Goal: Communication & Community: Answer question/provide support

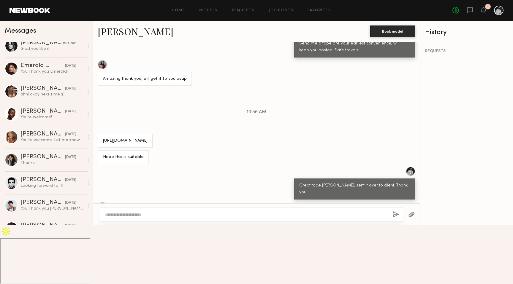
scroll to position [193, 0]
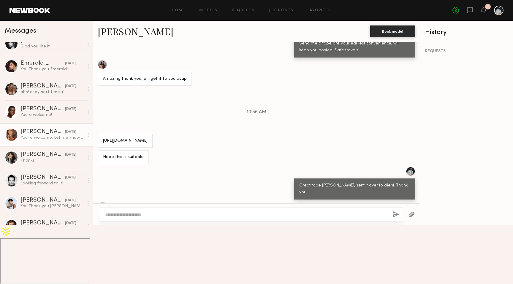
click at [50, 131] on div "Leah B." at bounding box center [42, 132] width 44 height 6
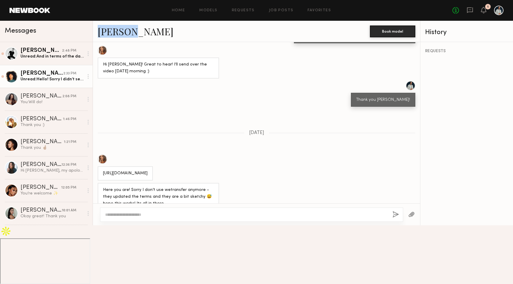
click at [54, 77] on div "Unread: Hello! Sorry I didn’t see this in time; hopefully there’s another oppor…" at bounding box center [51, 80] width 63 height 6
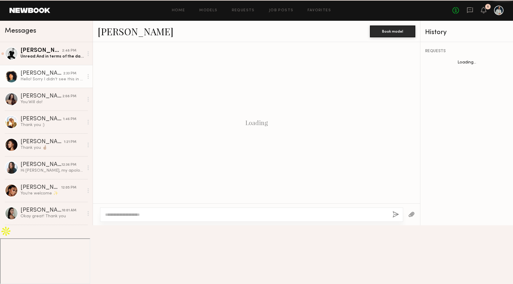
scroll to position [329, 0]
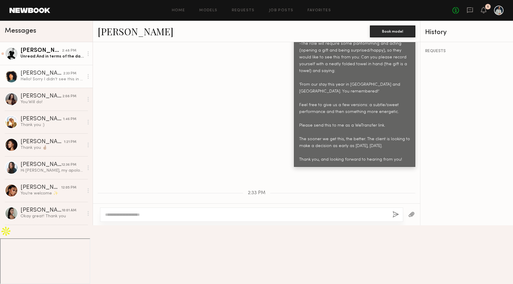
click at [54, 55] on div "Unread: And in terms of the day rate?" at bounding box center [51, 57] width 63 height 6
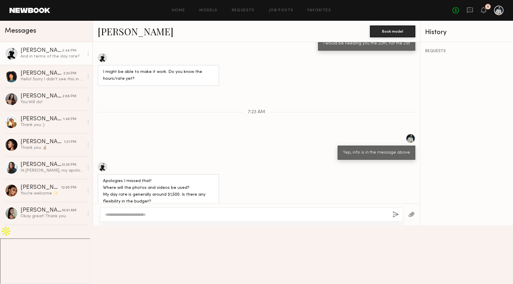
scroll to position [371, 0]
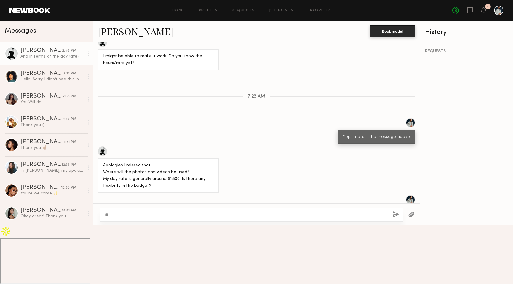
type textarea "*"
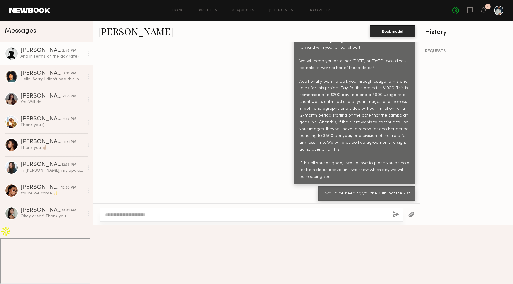
scroll to position [200, 0]
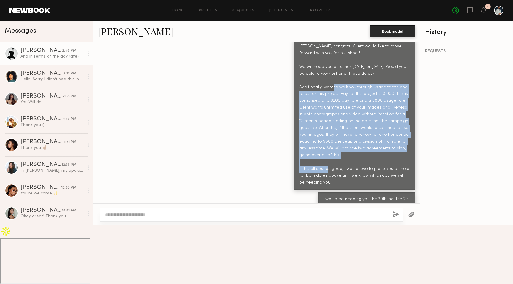
drag, startPoint x: 335, startPoint y: 160, endPoint x: 297, endPoint y: 94, distance: 76.0
click at [297, 94] on div "Charlie, congrats! Client would like to move forward with you for our shoot! We…" at bounding box center [354, 114] width 121 height 150
copy div "Additionally, want to walk you through usage terms and rates for this project. …"
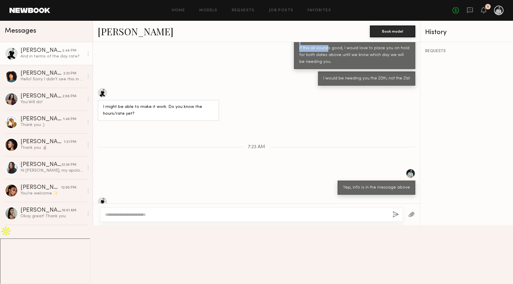
scroll to position [371, 0]
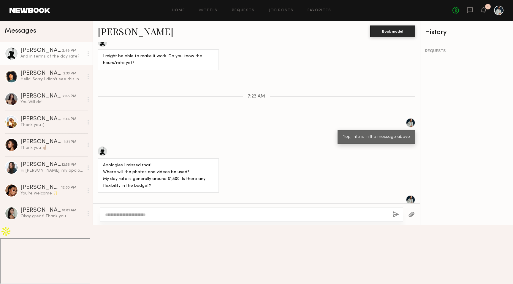
click at [154, 218] on textarea at bounding box center [246, 215] width 282 height 6
paste textarea "**********"
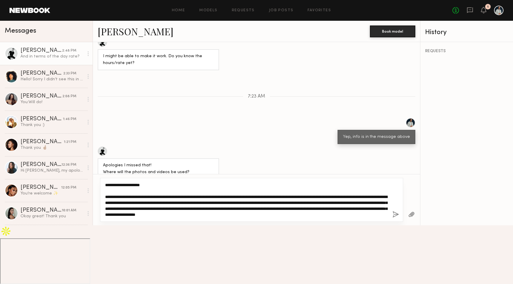
type textarea "**********"
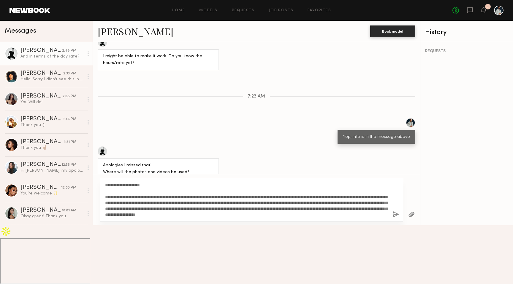
click at [392, 222] on div "**********" at bounding box center [251, 200] width 303 height 44
click at [392, 219] on button "button" at bounding box center [395, 214] width 7 height 7
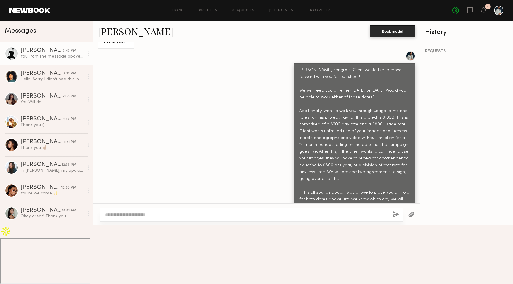
scroll to position [138, 0]
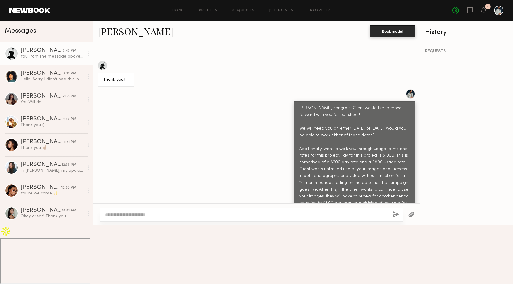
drag, startPoint x: 299, startPoint y: 107, endPoint x: 390, endPoint y: 252, distance: 171.7
click at [390, 248] on div "Charlie, congrats! Client would like to move forward with you for our shoot! We…" at bounding box center [354, 176] width 111 height 143
copy div "Charlie, congrats! Client would like to move forward with you for our shoot! We…"
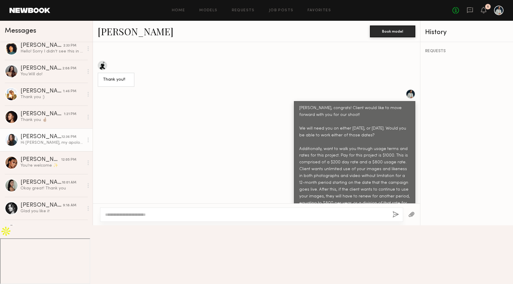
scroll to position [34, 0]
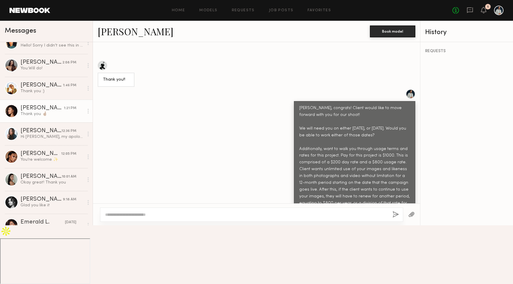
click at [52, 115] on div "Thank you 🤞🏽" at bounding box center [51, 114] width 63 height 6
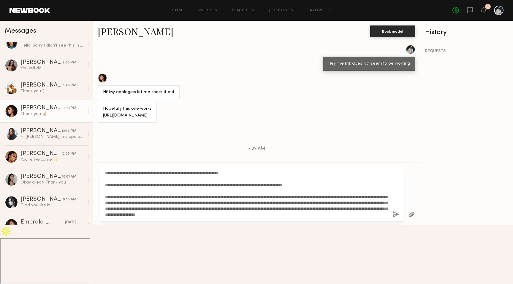
click at [116, 218] on textarea "**********" at bounding box center [246, 193] width 282 height 47
type textarea "**********"
click at [395, 219] on button "button" at bounding box center [395, 214] width 7 height 7
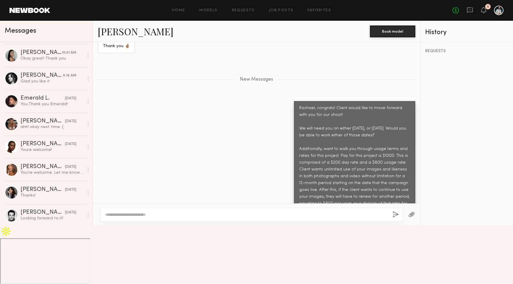
scroll to position [160, 0]
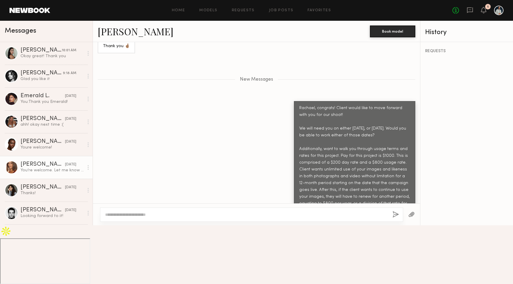
click at [42, 167] on div "[PERSON_NAME]" at bounding box center [42, 165] width 44 height 6
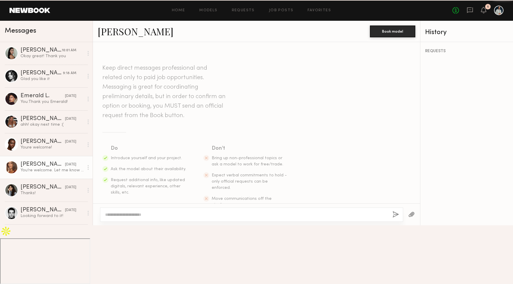
scroll to position [453, 0]
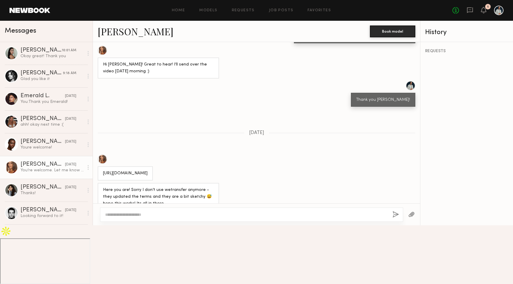
click at [128, 218] on textarea at bounding box center [246, 215] width 282 height 6
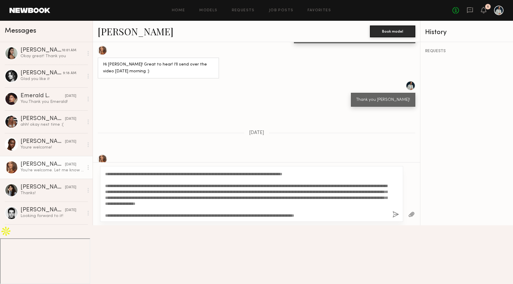
scroll to position [0, 0]
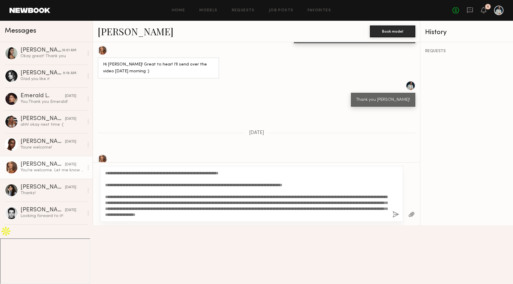
click at [112, 218] on textarea "**********" at bounding box center [246, 193] width 282 height 47
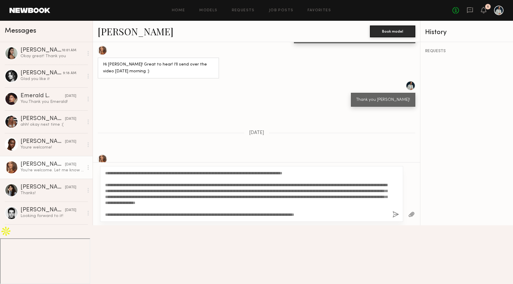
type textarea "**********"
click at [394, 219] on button "button" at bounding box center [395, 214] width 7 height 7
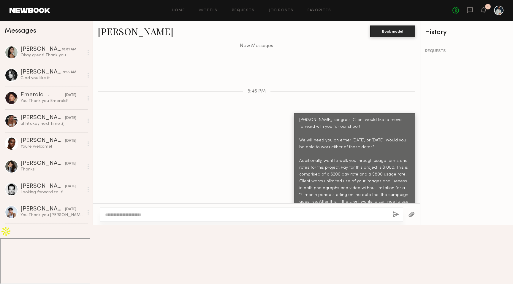
scroll to position [187, 0]
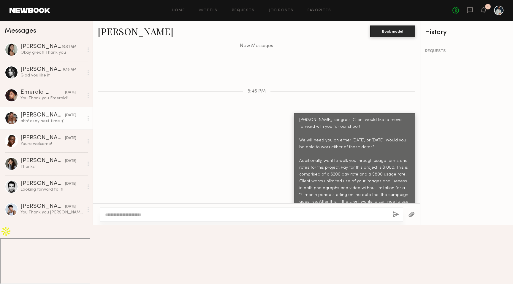
click at [44, 118] on div "ahh! okay next time :(" at bounding box center [51, 121] width 63 height 6
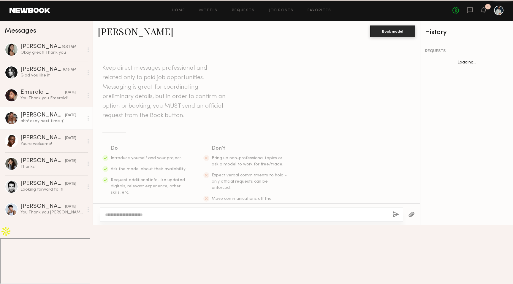
scroll to position [382, 0]
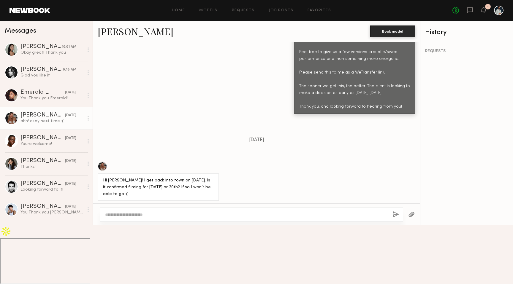
click at [103, 162] on div at bounding box center [102, 166] width 9 height 9
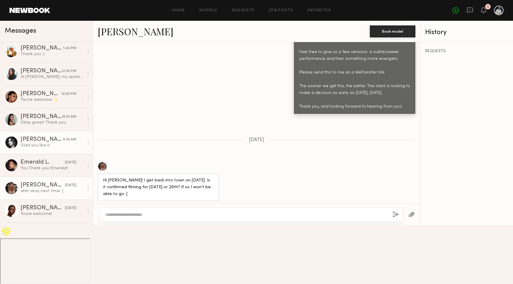
scroll to position [0, 0]
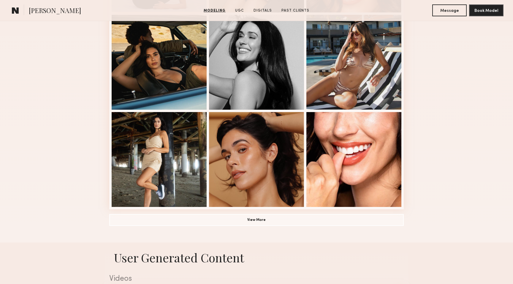
scroll to position [357, 0]
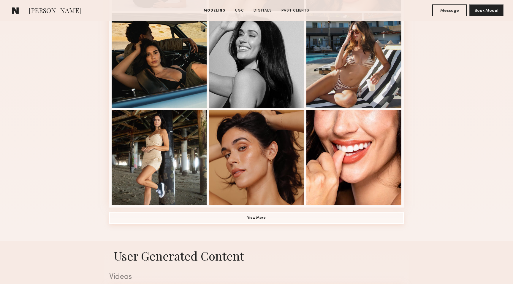
click at [248, 221] on button "View More" at bounding box center [256, 218] width 294 height 12
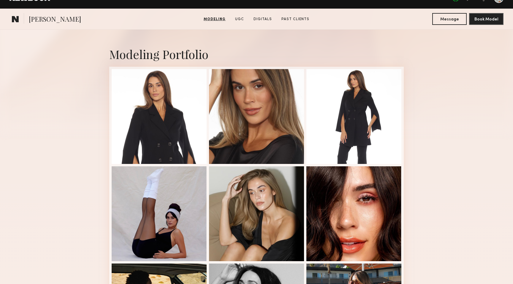
scroll to position [102, 0]
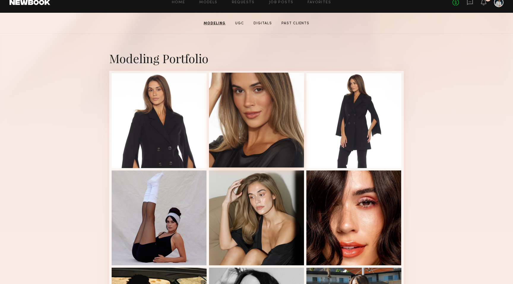
click at [266, 121] on div at bounding box center [256, 120] width 95 height 95
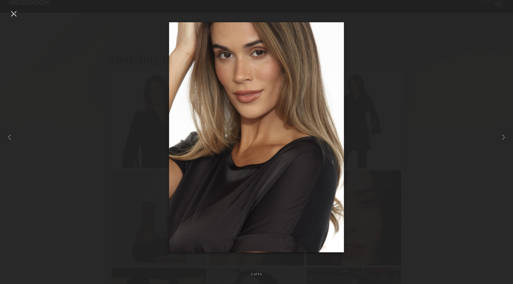
click at [119, 149] on div at bounding box center [256, 137] width 513 height 256
click at [12, 139] on common-icon at bounding box center [9, 137] width 9 height 9
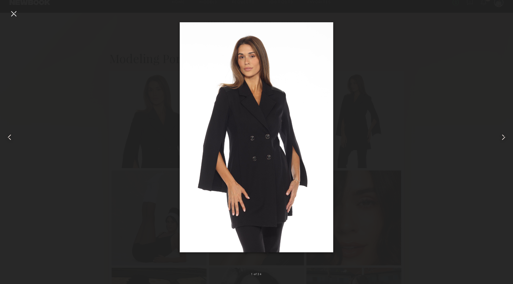
click at [128, 40] on div at bounding box center [256, 137] width 513 height 256
click at [12, 17] on div at bounding box center [13, 13] width 9 height 9
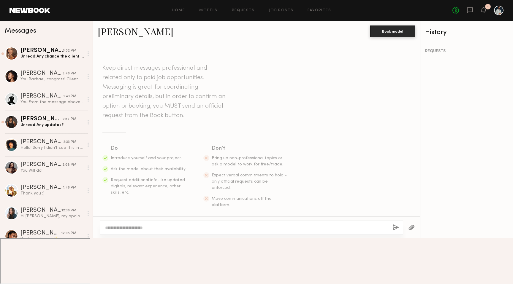
scroll to position [382, 0]
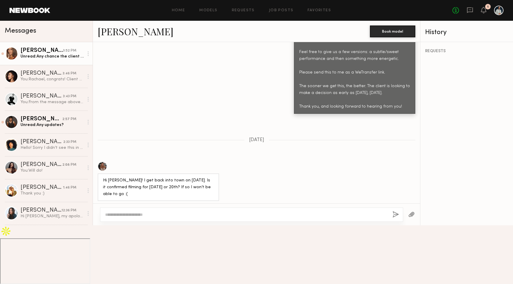
click at [69, 51] on div "3:52 PM" at bounding box center [69, 51] width 13 height 6
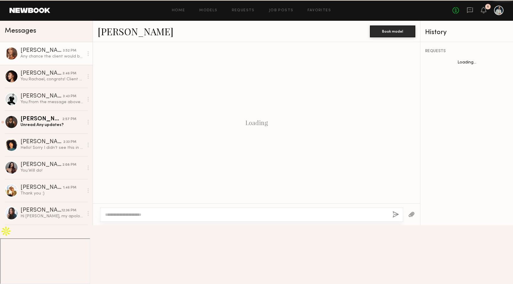
scroll to position [754, 0]
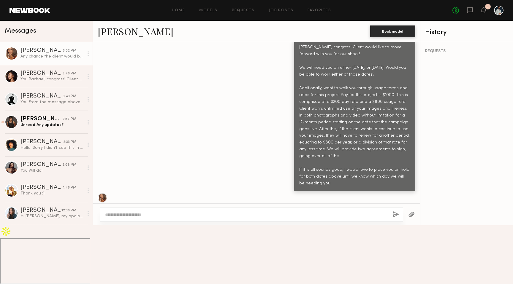
click at [188, 218] on textarea at bounding box center [246, 215] width 282 height 6
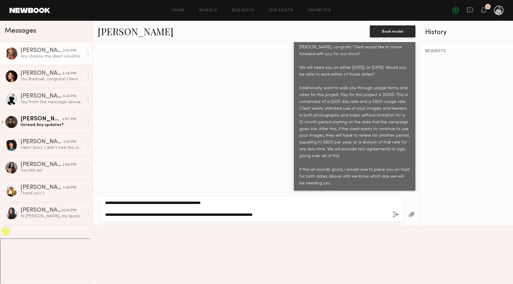
type textarea "**********"
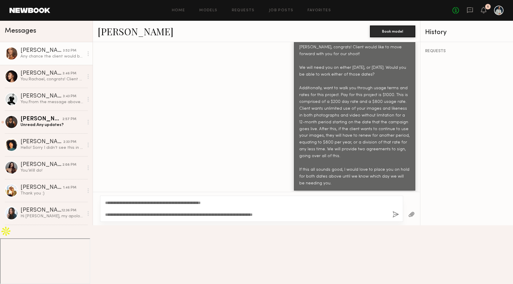
click at [394, 219] on button "button" at bounding box center [395, 214] width 7 height 7
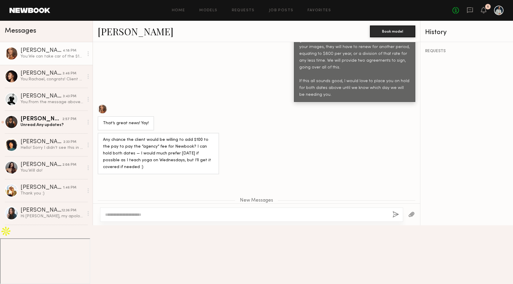
scroll to position [854, 0]
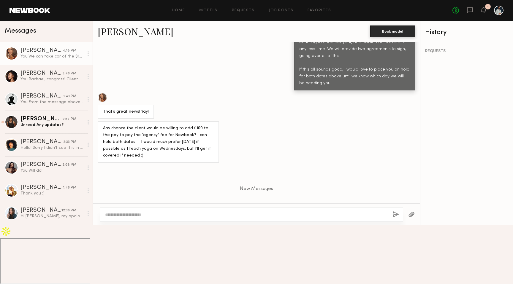
click at [142, 222] on div at bounding box center [251, 215] width 303 height 14
click at [130, 218] on textarea at bounding box center [246, 215] width 282 height 6
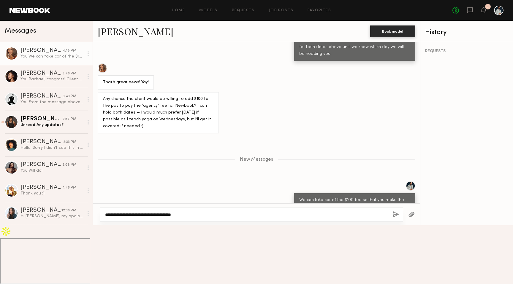
scroll to position [884, 0]
click at [105, 218] on textarea "**********" at bounding box center [246, 215] width 282 height 6
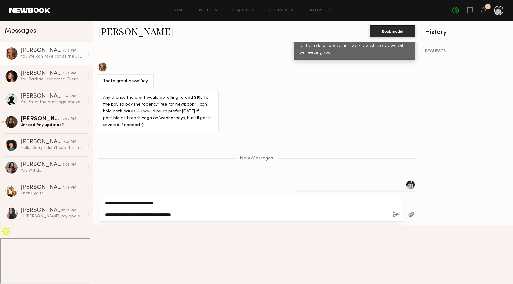
type textarea "**********"
click at [396, 219] on button "button" at bounding box center [395, 214] width 7 height 7
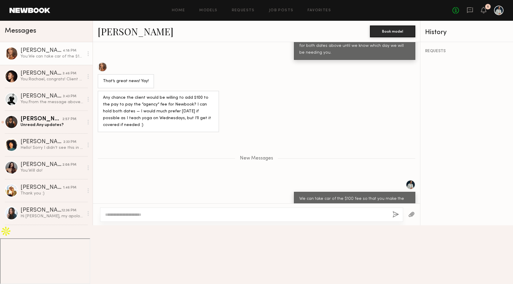
scroll to position [927, 0]
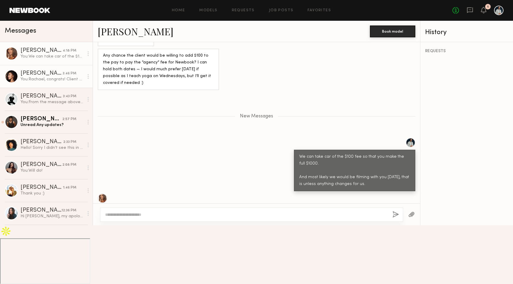
click at [53, 79] on div "You: Rachael, congrats! Client would like to move forward with you for our shoo…" at bounding box center [51, 80] width 63 height 6
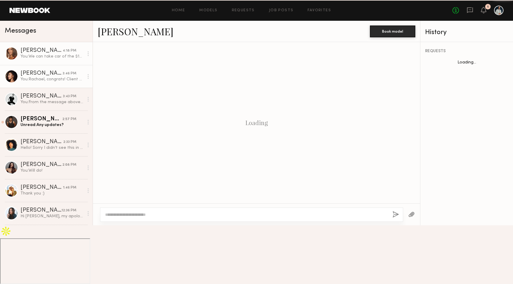
scroll to position [257, 0]
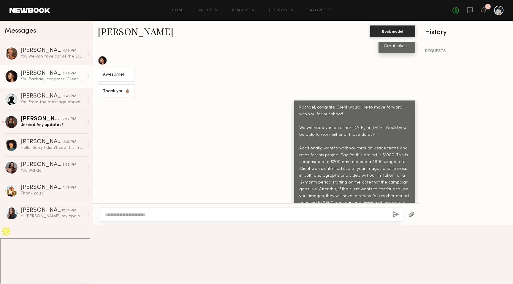
click at [109, 29] on link "[PERSON_NAME]" at bounding box center [136, 31] width 76 height 13
click at [56, 53] on div "[PERSON_NAME]" at bounding box center [41, 51] width 42 height 6
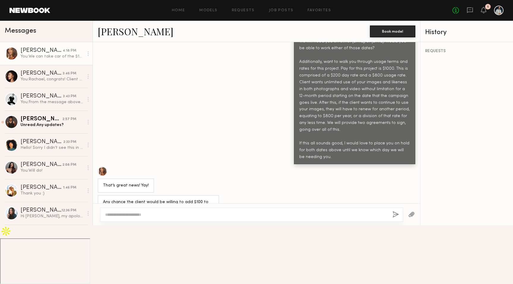
scroll to position [882, 0]
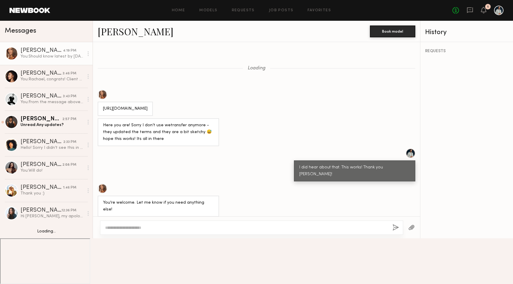
scroll to position [376, 0]
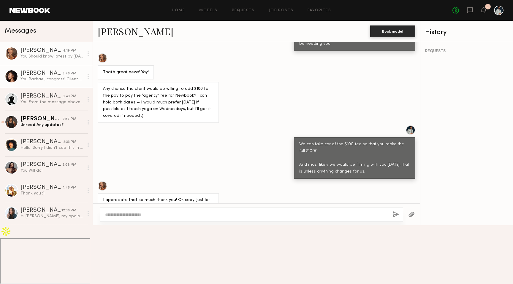
click at [60, 74] on div "[PERSON_NAME]" at bounding box center [41, 74] width 42 height 6
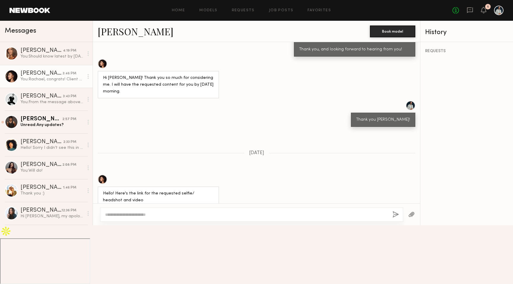
scroll to position [591, 0]
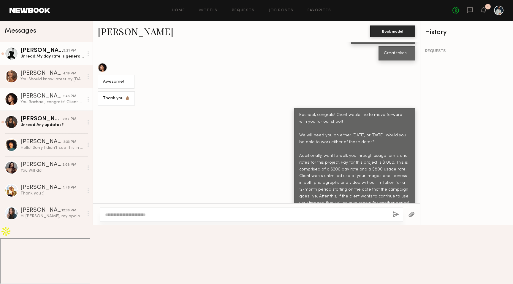
click at [56, 60] on link "Charlie M. 5:21 PM Unread: My day rate is generally around $1,500. Is there any…" at bounding box center [46, 53] width 93 height 23
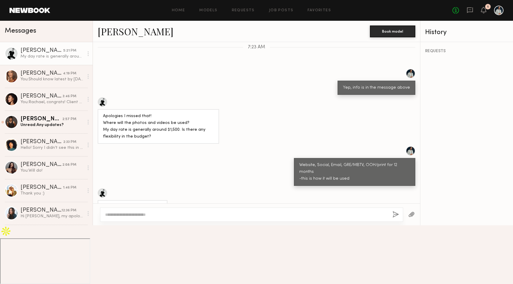
scroll to position [958, 0]
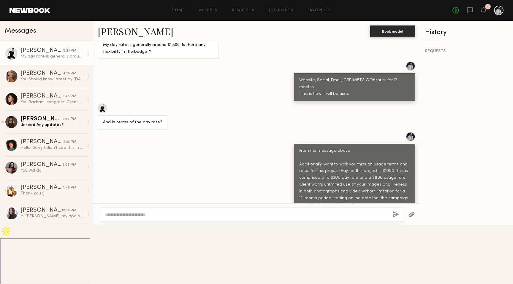
click at [159, 218] on textarea at bounding box center [246, 215] width 282 height 6
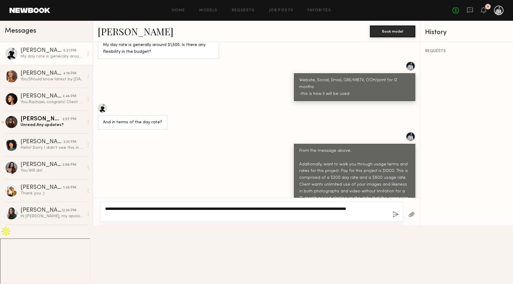
click at [349, 218] on textarea "**********" at bounding box center [246, 212] width 282 height 12
click at [346, 218] on textarea "**********" at bounding box center [246, 212] width 282 height 12
click at [158, 218] on textarea "**********" at bounding box center [246, 212] width 282 height 12
type textarea "**********"
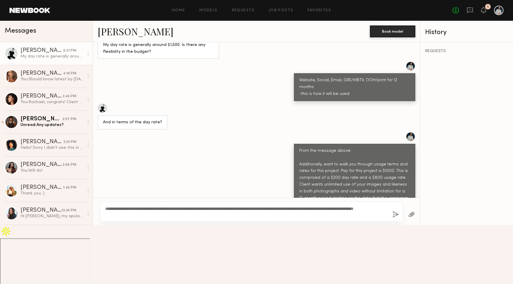
click at [392, 219] on button "button" at bounding box center [395, 214] width 7 height 7
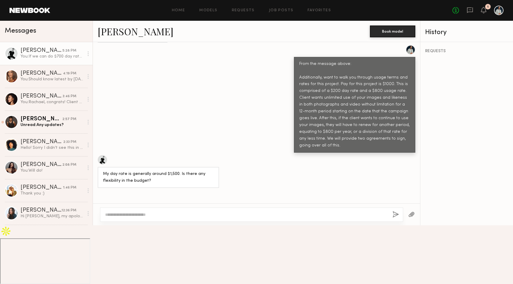
scroll to position [1082, 0]
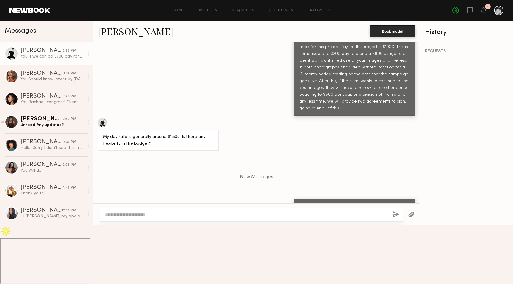
click at [346, 204] on div "If we can do $700 day rate + $800 usage terms (helps me keep it organized and c…" at bounding box center [354, 213] width 111 height 20
copy div "If we can do $700 day rate + $800 usage terms (helps me keep it organized and c…"
click at [242, 218] on textarea at bounding box center [246, 215] width 282 height 6
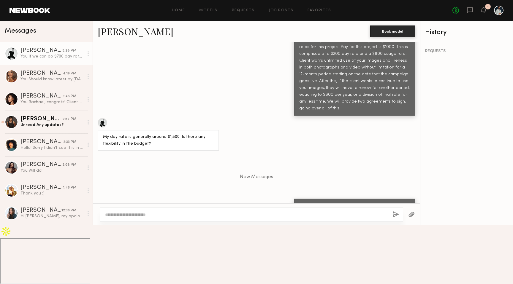
paste textarea "**********"
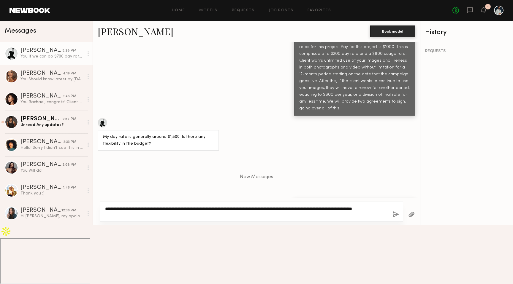
click at [336, 218] on textarea "**********" at bounding box center [246, 212] width 282 height 12
drag, startPoint x: 335, startPoint y: 268, endPoint x: 195, endPoint y: 268, distance: 140.3
click at [195, 218] on textarea "**********" at bounding box center [246, 212] width 282 height 12
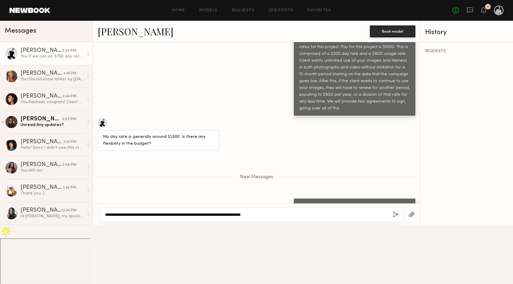
type textarea "**********"
click at [389, 222] on div "**********" at bounding box center [251, 215] width 303 height 14
click at [392, 219] on button "button" at bounding box center [395, 214] width 7 height 7
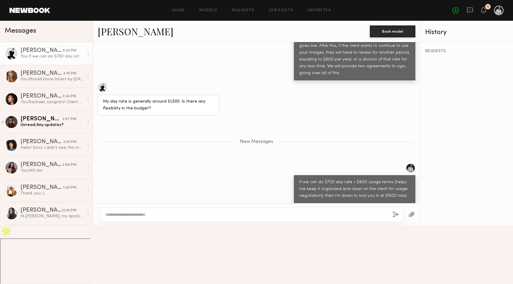
scroll to position [1154, 0]
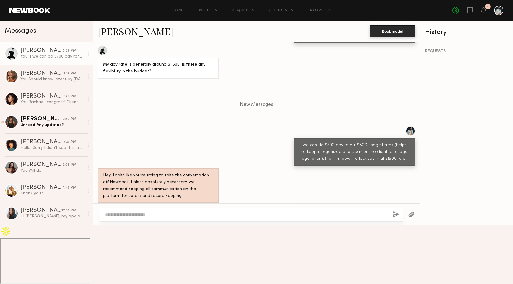
click at [316, 222] on div at bounding box center [251, 215] width 303 height 14
click at [309, 218] on textarea at bounding box center [246, 215] width 282 height 6
type textarea "**********"
click at [398, 219] on button "button" at bounding box center [395, 214] width 7 height 7
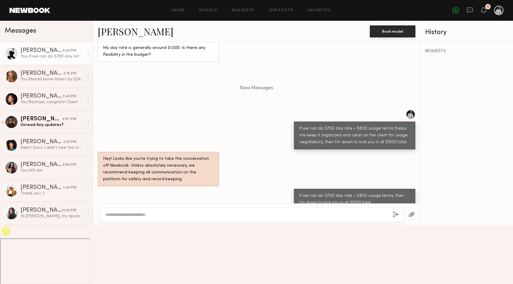
click at [338, 218] on textarea at bounding box center [246, 215] width 282 height 6
type textarea "**********"
click at [394, 219] on button "button" at bounding box center [395, 214] width 7 height 7
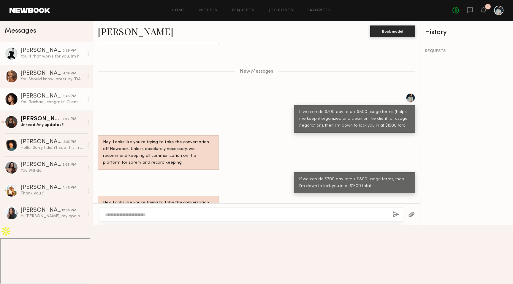
click at [65, 103] on div "You: Rachael, congrats! Client would like to move forward with you for our shoo…" at bounding box center [51, 102] width 63 height 6
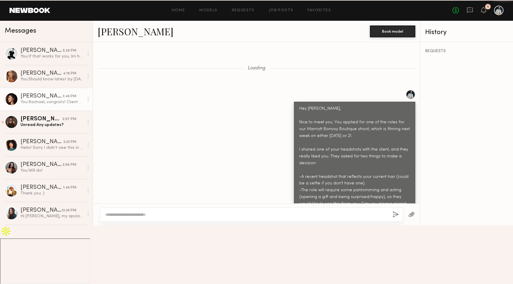
scroll to position [591, 0]
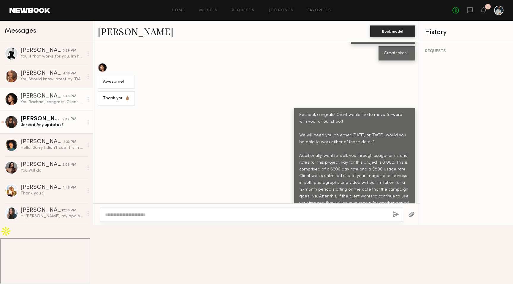
click at [69, 127] on div "Unread: Any updates?" at bounding box center [51, 125] width 63 height 6
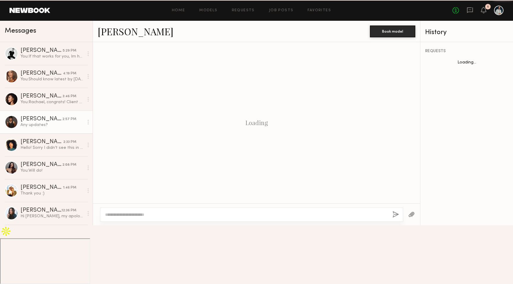
scroll to position [576, 0]
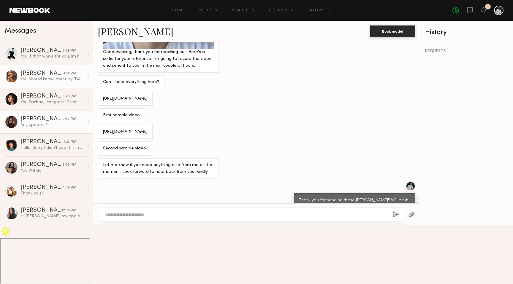
click at [55, 82] on div "You: Should know latest by tomorrow. Also, any dietary restrictions or allergie…" at bounding box center [51, 80] width 63 height 6
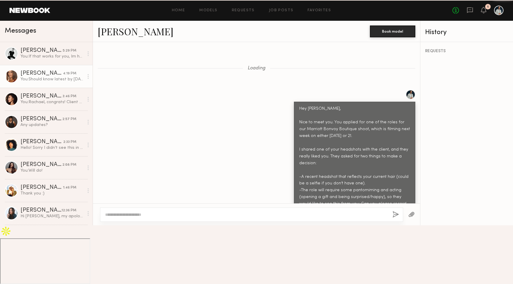
scroll to position [711, 0]
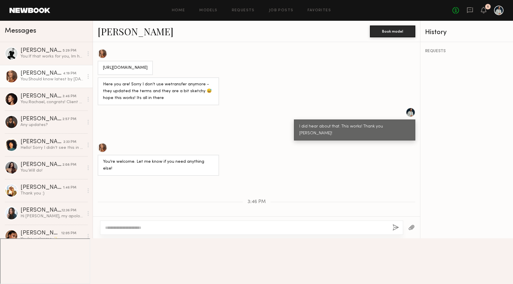
scroll to position [710, 0]
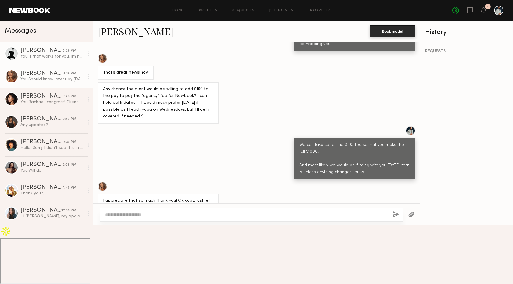
click at [43, 52] on div "[PERSON_NAME]" at bounding box center [41, 51] width 42 height 6
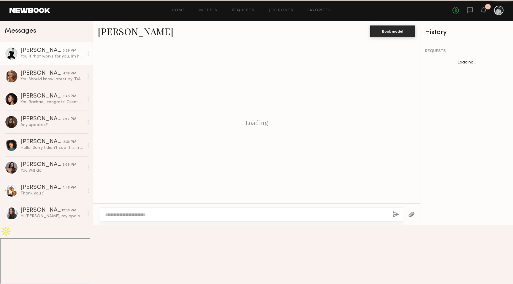
scroll to position [296, 0]
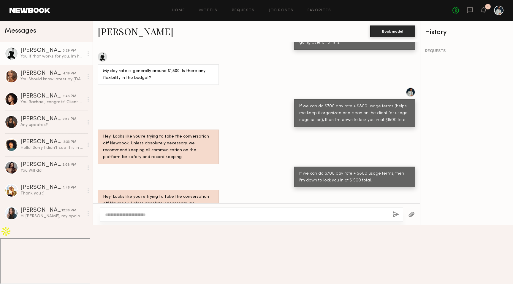
click at [152, 218] on textarea at bounding box center [246, 215] width 282 height 6
click at [64, 106] on link "[PERSON_NAME] 3:46 PM You: [PERSON_NAME], congrats! Client would like to move f…" at bounding box center [46, 99] width 93 height 23
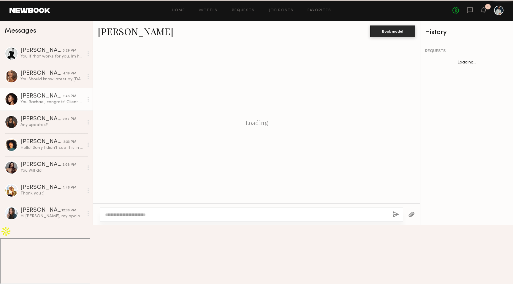
scroll to position [257, 0]
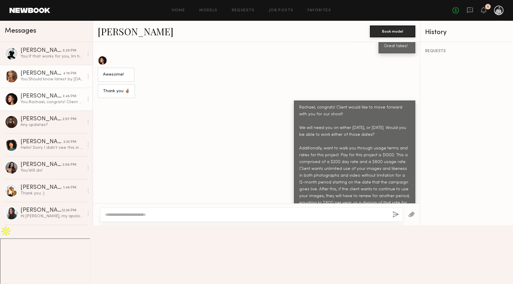
click at [59, 80] on div "You: Should know latest by [DATE]. Also, any dietary restrictions or allergies?" at bounding box center [51, 80] width 63 height 6
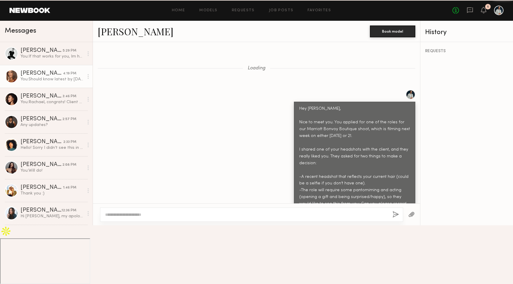
scroll to position [711, 0]
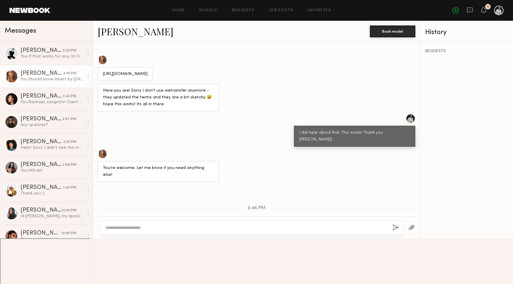
scroll to position [704, 0]
